Goal: Register for event/course

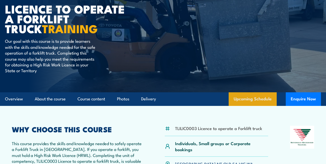
click at [257, 100] on link "Upcoming Schedule" at bounding box center [253, 99] width 48 height 14
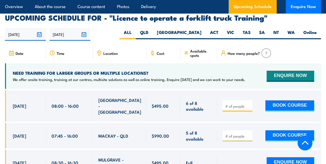
scroll to position [792, 0]
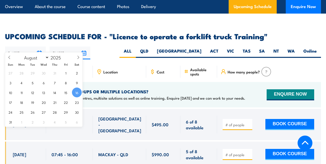
click at [39, 47] on input "[DATE]" at bounding box center [25, 53] width 41 height 13
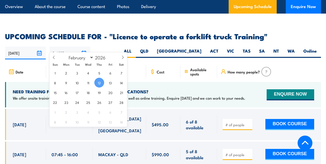
click at [86, 47] on input "12/02/2026" at bounding box center [70, 53] width 41 height 13
click at [51, 57] on span at bounding box center [54, 59] width 9 height 14
select select "11"
type input "2025"
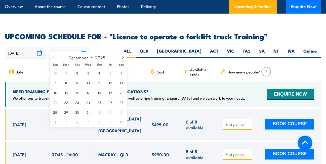
click at [51, 57] on span at bounding box center [54, 59] width 9 height 14
select select "7"
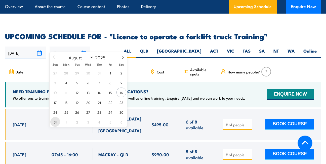
click at [58, 121] on span "31" at bounding box center [55, 122] width 10 height 10
type input "31/08/2025"
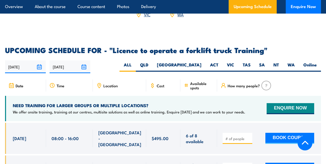
scroll to position [767, 0]
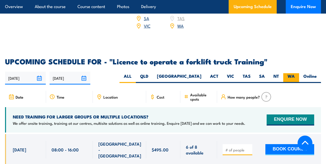
click at [291, 73] on label "WA" at bounding box center [291, 78] width 16 height 10
click at [295, 73] on input "WA" at bounding box center [296, 74] width 3 height 3
radio input "true"
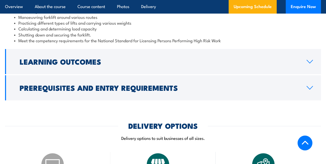
scroll to position [490, 0]
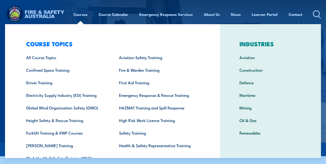
click at [77, 15] on link "Courses" at bounding box center [80, 14] width 14 height 12
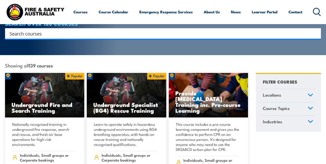
scroll to position [50, 0]
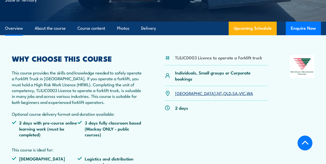
scroll to position [126, 0]
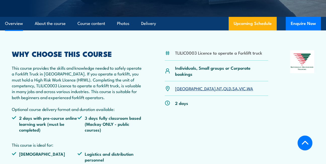
click at [247, 90] on link "WA" at bounding box center [250, 88] width 6 height 6
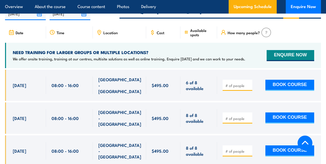
scroll to position [843, 0]
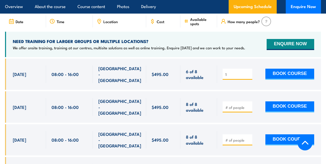
type input "1"
click at [249, 72] on input "1" at bounding box center [237, 74] width 25 height 5
click at [277, 69] on button "BOOK COURSE" at bounding box center [289, 74] width 49 height 11
